Goal: Information Seeking & Learning: Learn about a topic

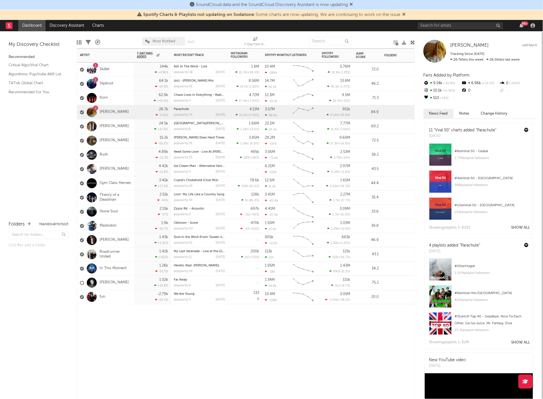
click at [98, 80] on div "1" at bounding box center [95, 79] width 5 height 5
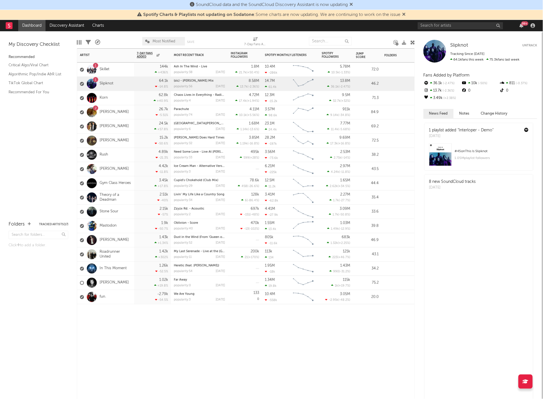
click at [101, 81] on div "1 Slipknot" at bounding box center [96, 84] width 33 height 16
click at [102, 81] on link "Slipknot" at bounding box center [107, 83] width 14 height 5
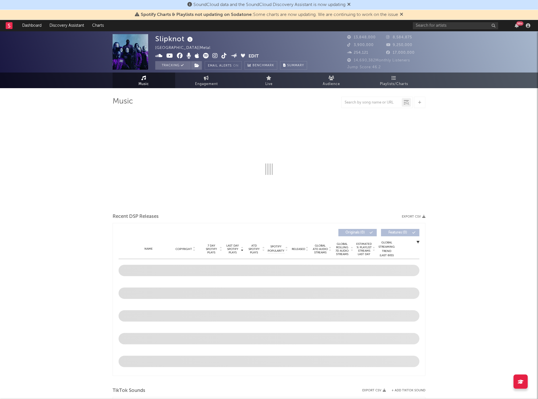
select select "6m"
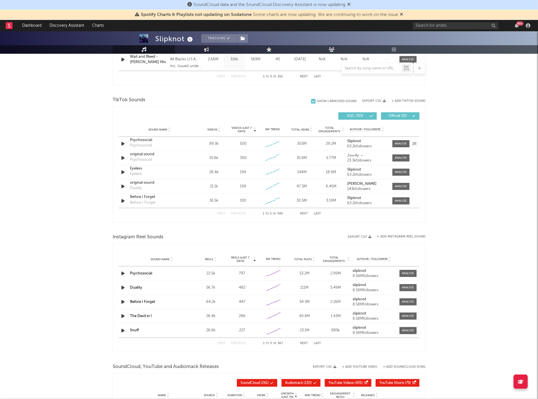
scroll to position [348, 0]
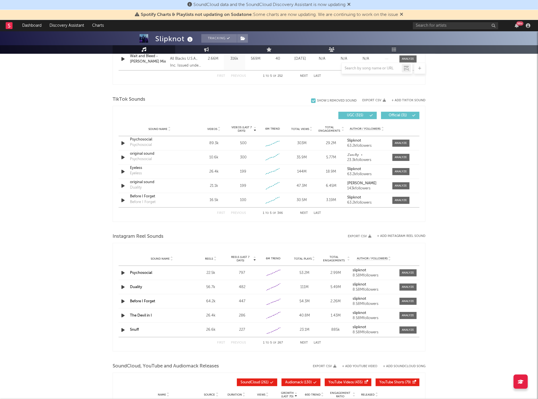
click at [519, 25] on div "99 +" at bounding box center [520, 23] width 7 height 4
click at [12, 165] on div "Slipknot Tracking [GEOGRAPHIC_DATA] | Metal Edit Tracking Email Alerts On Bench…" at bounding box center [269, 113] width 538 height 859
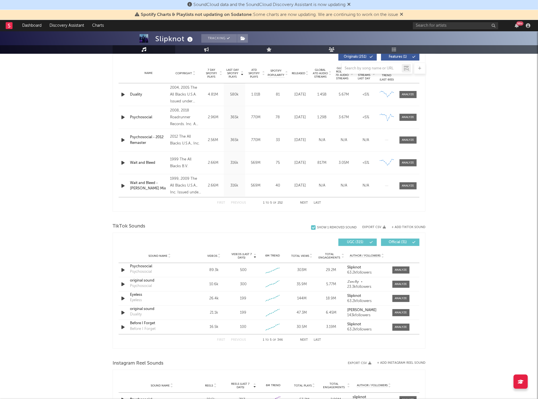
scroll to position [221, 0]
